Goal: Information Seeking & Learning: Learn about a topic

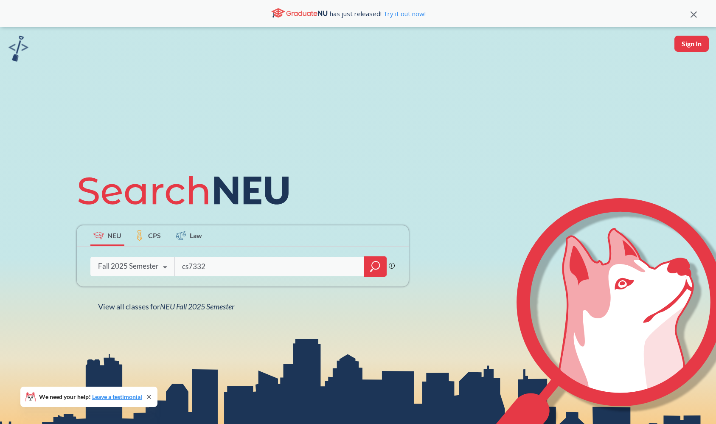
type input "cs7332"
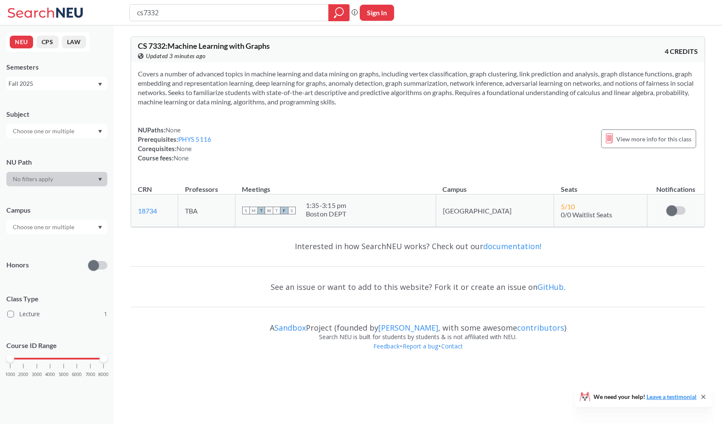
drag, startPoint x: 166, startPoint y: 6, endPoint x: 153, endPoint y: 8, distance: 12.5
click at [153, 8] on input "cs7332" at bounding box center [229, 13] width 186 height 14
type input "nets 7332"
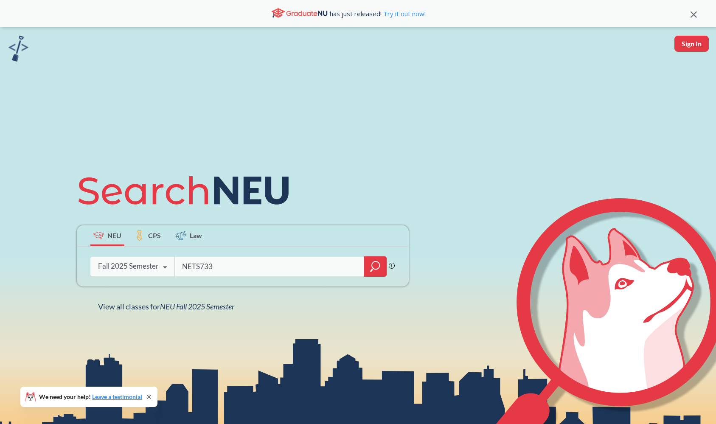
type input "NETS7332"
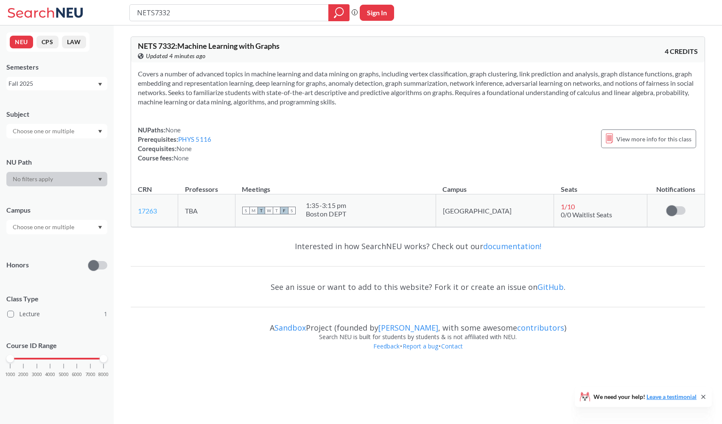
click at [151, 211] on link "17263" at bounding box center [147, 211] width 19 height 8
drag, startPoint x: 213, startPoint y: 139, endPoint x: 135, endPoint y: 138, distance: 77.7
click at [135, 138] on div "Covers a number of advanced topics in machine learning and data mining on graph…" at bounding box center [418, 119] width 574 height 114
copy div "Prerequisites: PHYS 5116"
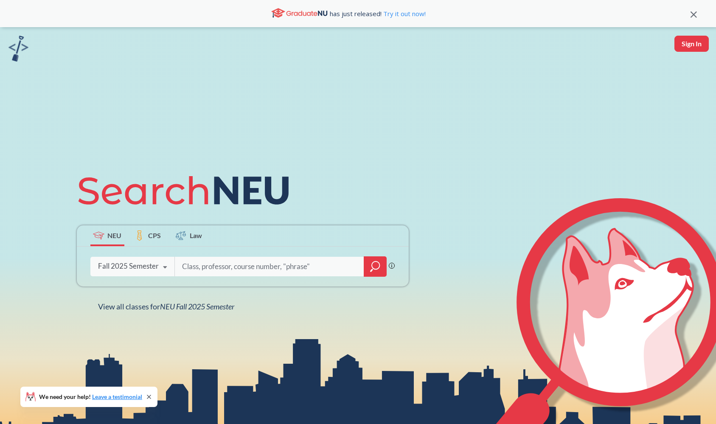
type input "PHYS 5116"
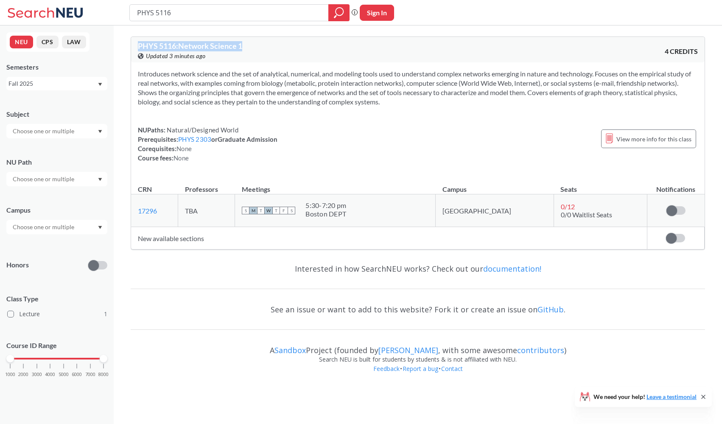
drag, startPoint x: 250, startPoint y: 46, endPoint x: 132, endPoint y: 47, distance: 118.0
click at [132, 47] on div "PHYS 5116 : Network Science 1 View this course on Banner. Updated 3 minutes ago…" at bounding box center [418, 49] width 574 height 25
copy span "PHYS 5116 : Network Science 1"
